Goal: Information Seeking & Learning: Learn about a topic

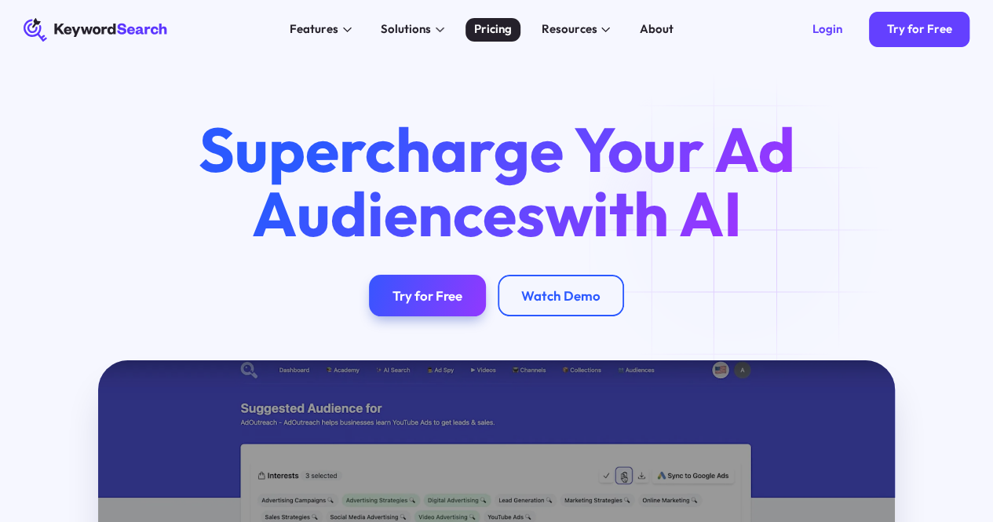
click at [510, 37] on div "Pricing" at bounding box center [493, 29] width 38 height 18
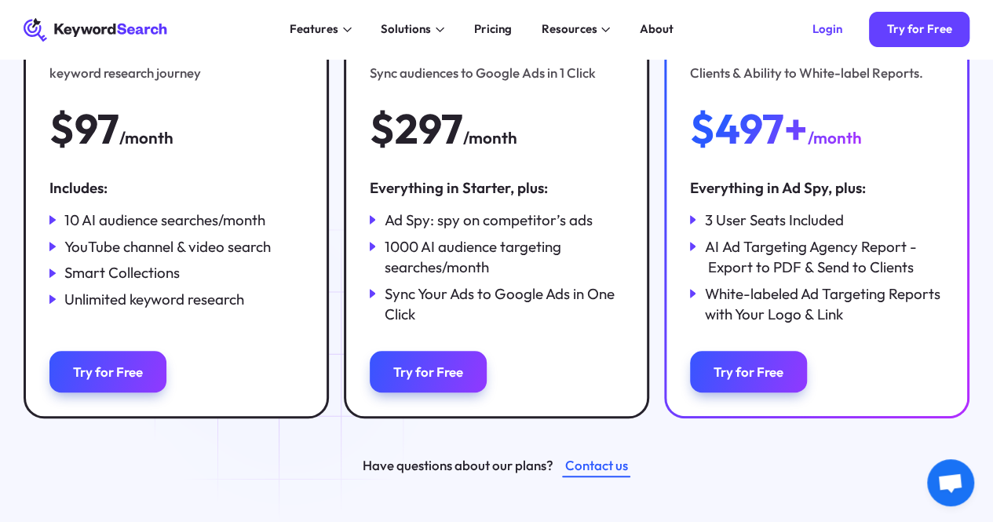
scroll to position [235, 0]
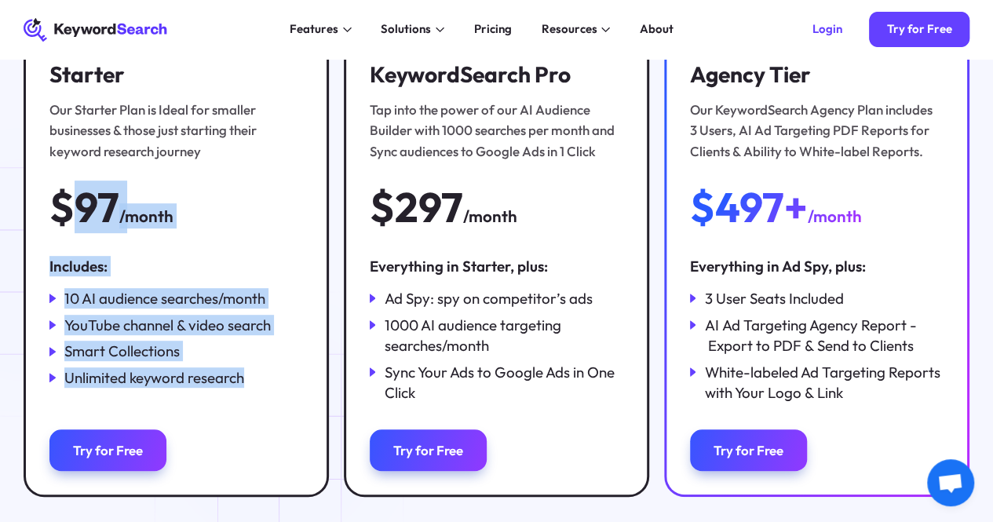
drag, startPoint x: 79, startPoint y: 217, endPoint x: 301, endPoint y: 427, distance: 305.3
click at [300, 437] on div "Starter Our Starter Plan is Ideal for smaller businesses & those just starting …" at bounding box center [176, 265] width 305 height 461
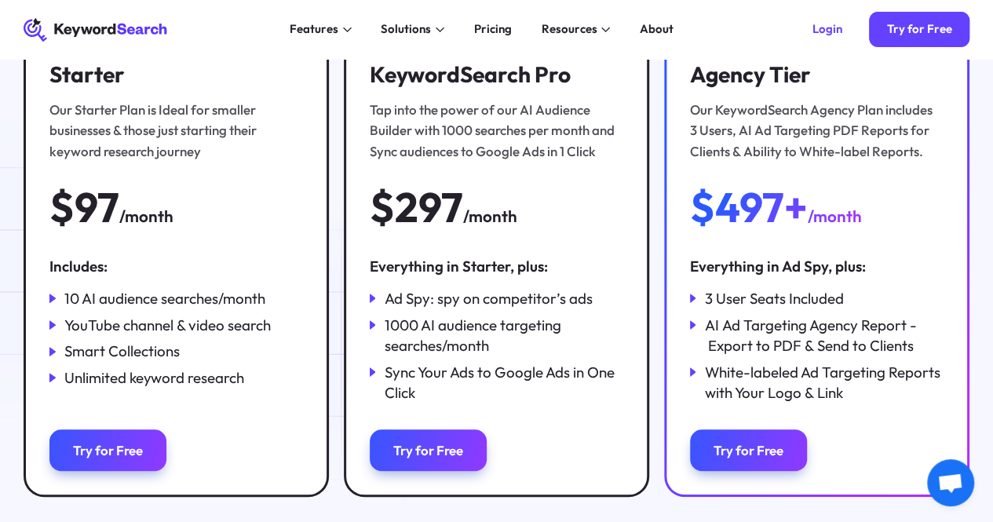
click at [405, 308] on div "Ad Spy: spy on competitor’s ads" at bounding box center [488, 298] width 208 height 20
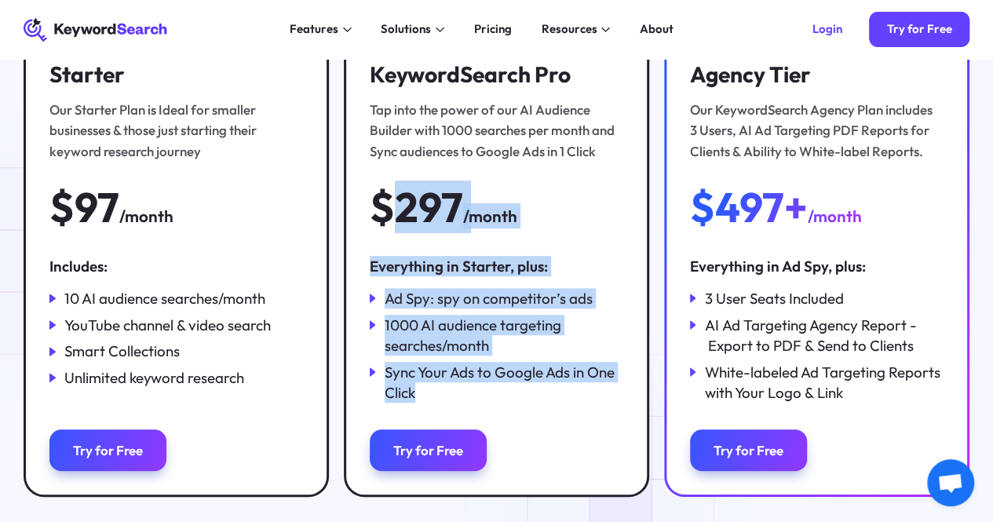
drag, startPoint x: 404, startPoint y: 222, endPoint x: 610, endPoint y: 483, distance: 331.8
click at [610, 483] on div "KeywordSearch Pro Tap into the power of our AI Audience Builder with 1000 searc…" at bounding box center [496, 265] width 305 height 461
click at [648, 353] on div "Starter Our Starter Plan is Ideal for smaller businesses & those just starting …" at bounding box center [496, 265] width 945 height 461
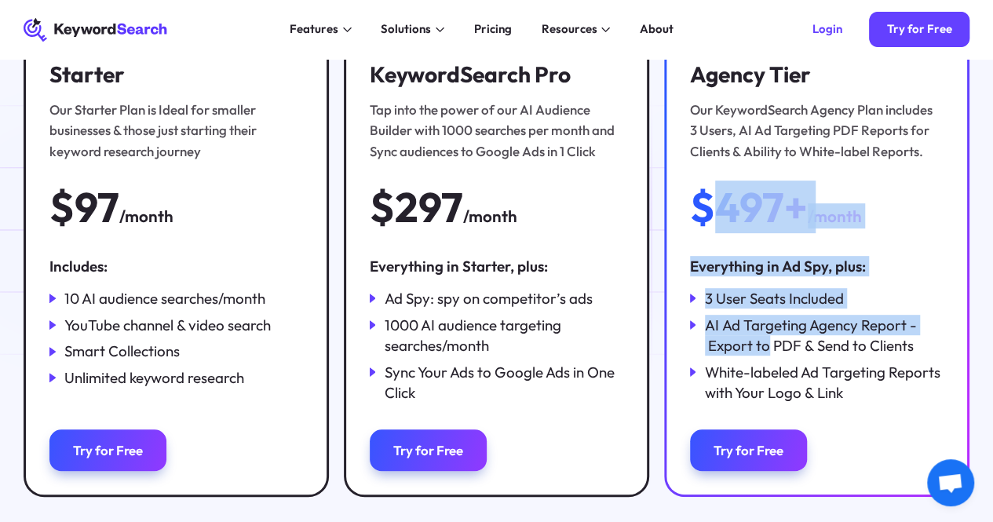
drag, startPoint x: 736, startPoint y: 236, endPoint x: 789, endPoint y: 376, distance: 149.5
click at [789, 376] on div "Agency Tier Our KeywordSearch Agency Plan includes 3 Users, AI Ad Targeting PDF…" at bounding box center [816, 265] width 305 height 461
click at [869, 276] on div "Everything in Ad Spy, plus:" at bounding box center [816, 266] width 253 height 20
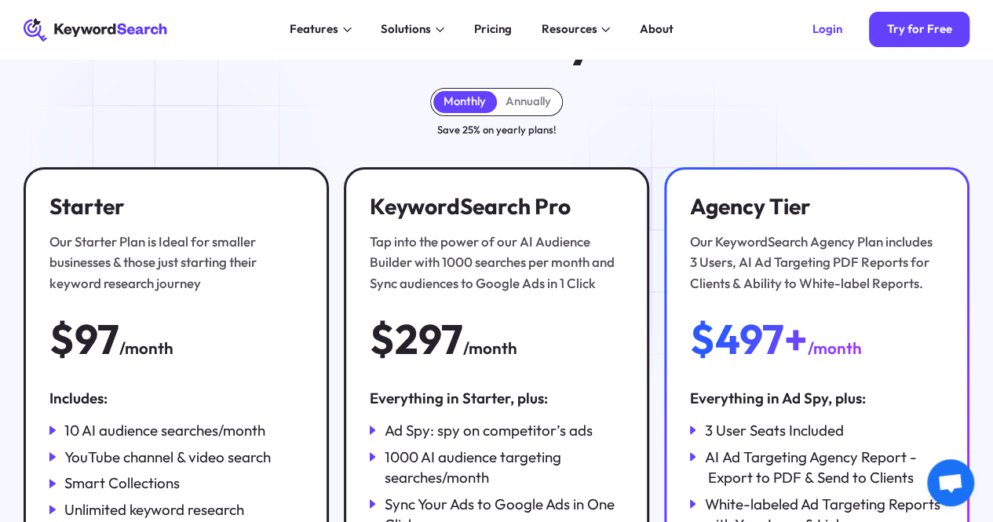
scroll to position [0, 0]
